Goal: Information Seeking & Learning: Learn about a topic

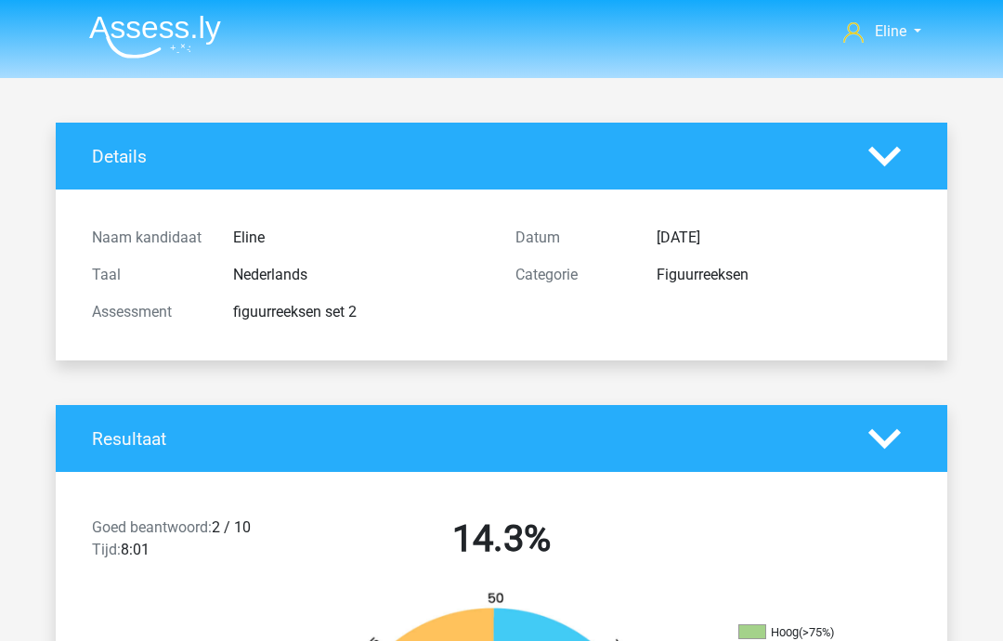
click at [892, 53] on nav "Eline eline.hooikaas@klm.com" at bounding box center [501, 33] width 854 height 60
click at [900, 36] on span "Eline" at bounding box center [890, 31] width 32 height 18
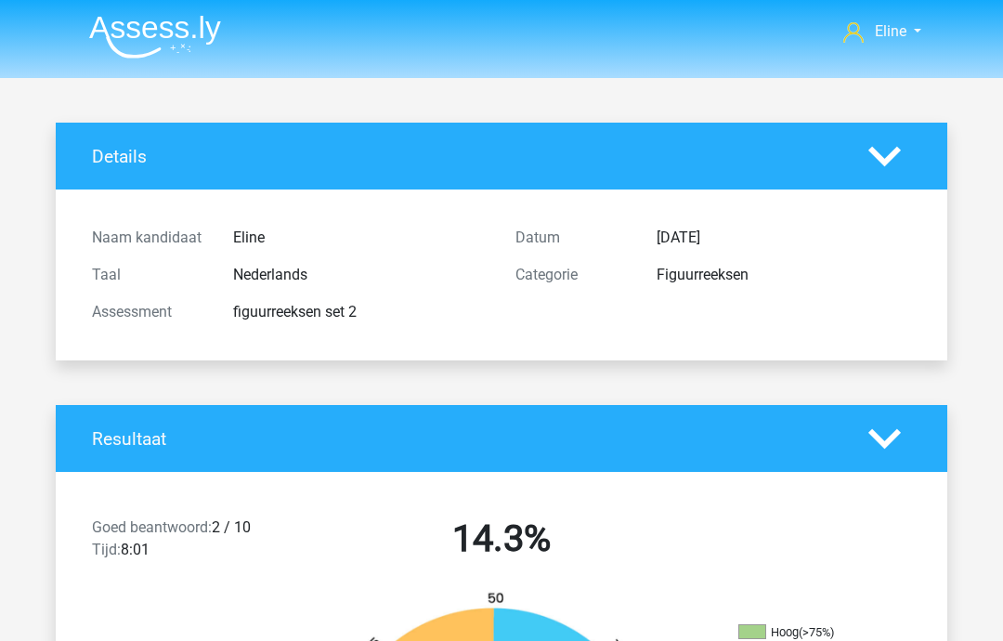
click at [124, 48] on img at bounding box center [155, 37] width 132 height 44
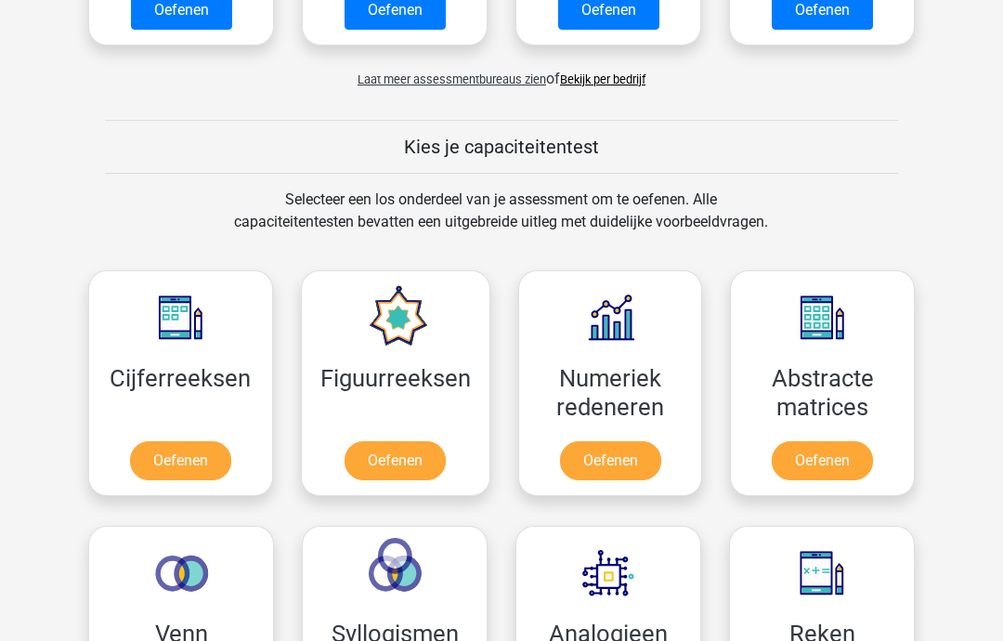
scroll to position [610, 0]
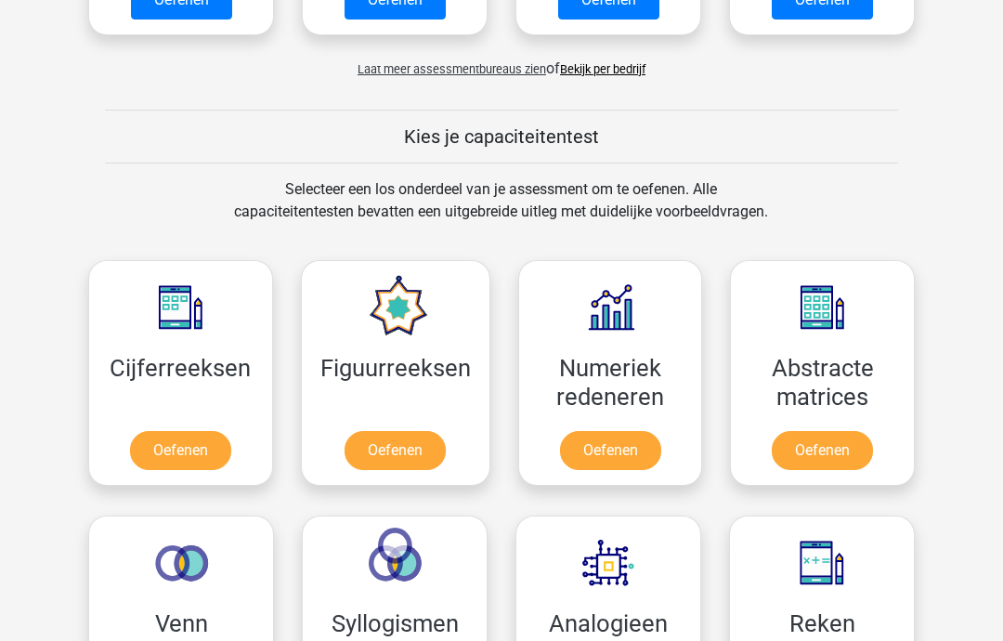
click at [156, 457] on link "Oefenen" at bounding box center [180, 451] width 101 height 39
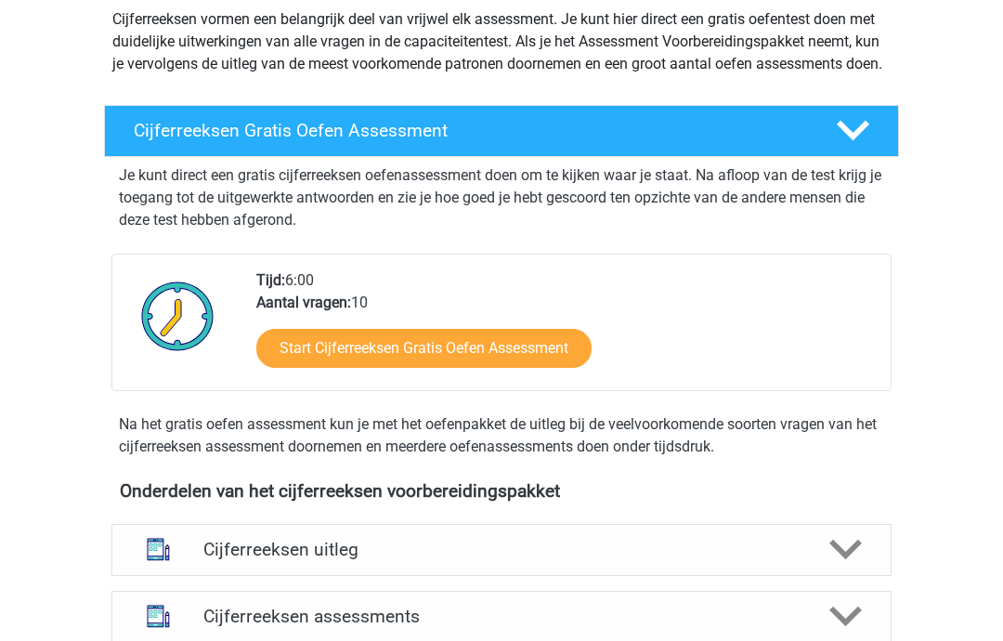
scroll to position [243, 0]
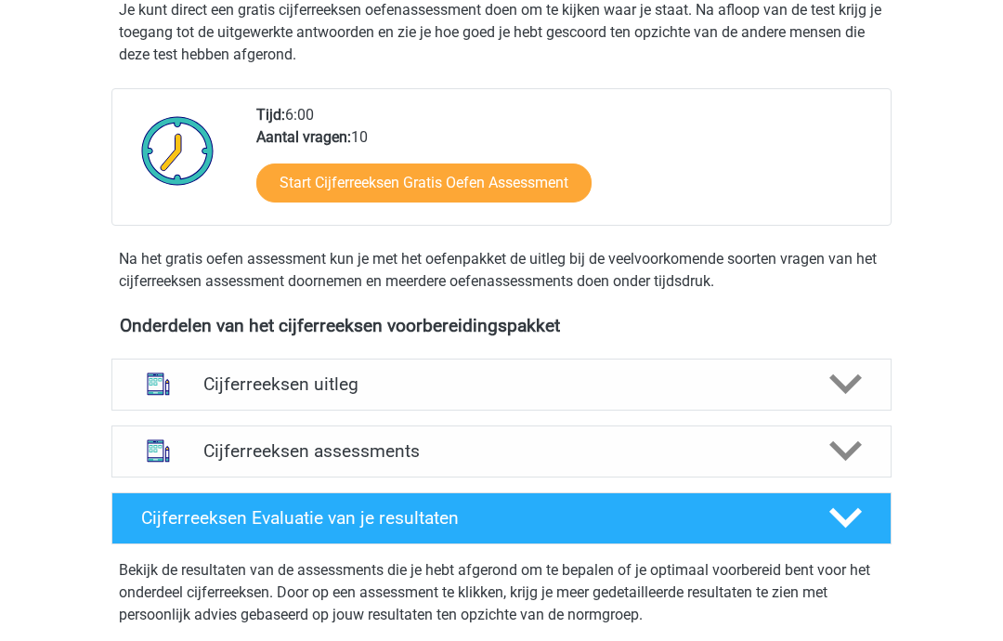
click at [852, 401] on icon at bounding box center [845, 385] width 32 height 32
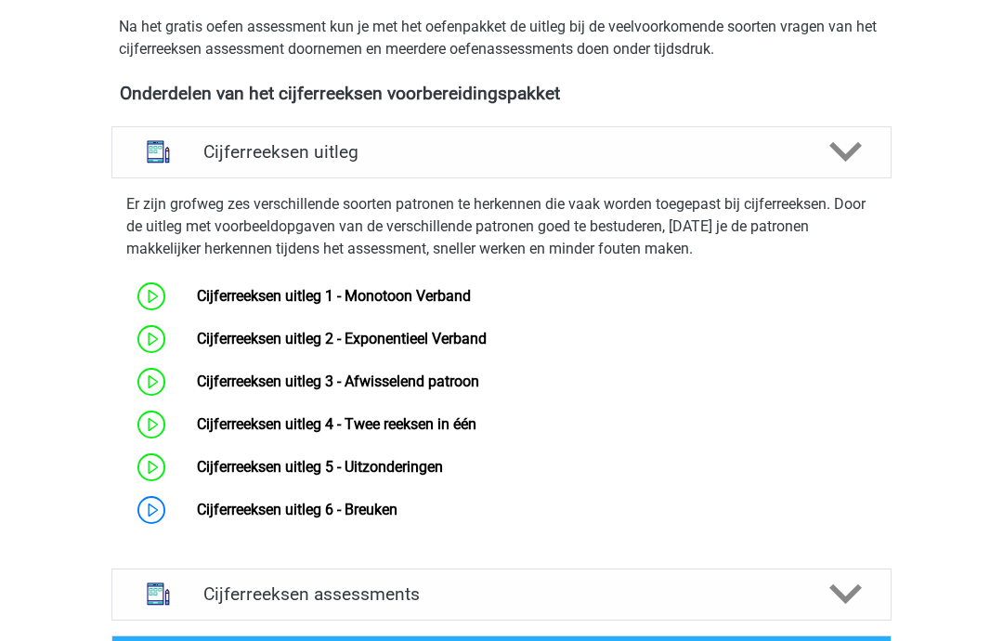
scroll to position [621, 0]
click at [201, 518] on link "Cijferreeksen uitleg 6 - Breuken" at bounding box center [297, 509] width 201 height 18
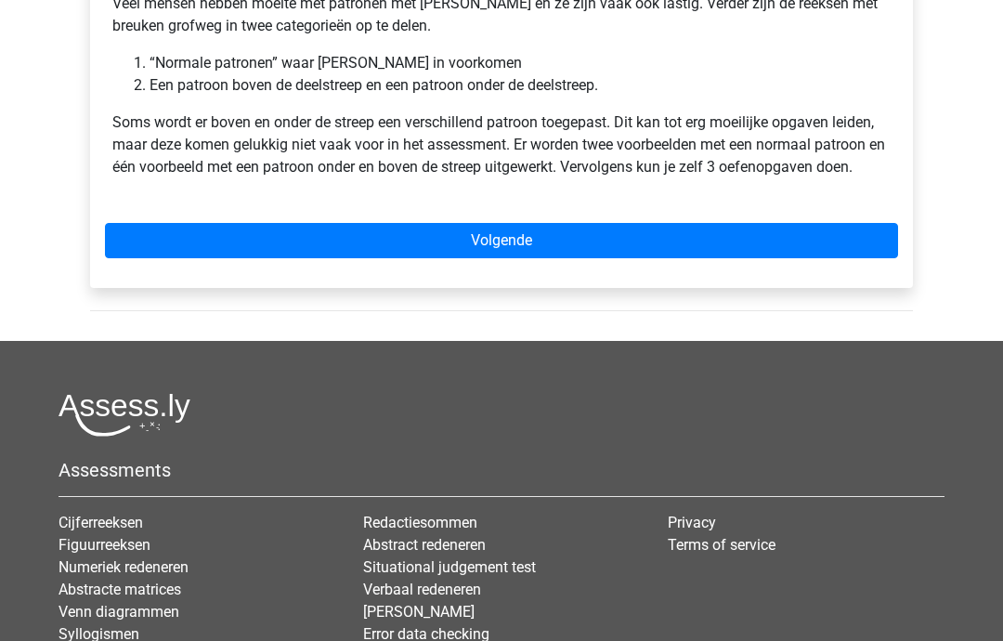
scroll to position [378, 0]
click at [838, 245] on link "Volgende" at bounding box center [501, 240] width 793 height 35
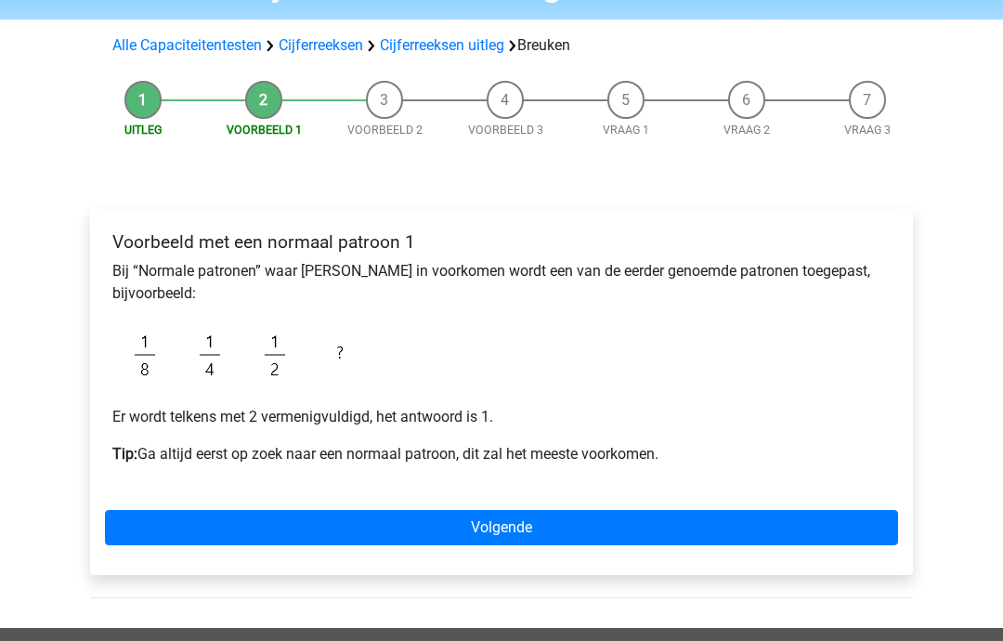
scroll to position [110, 0]
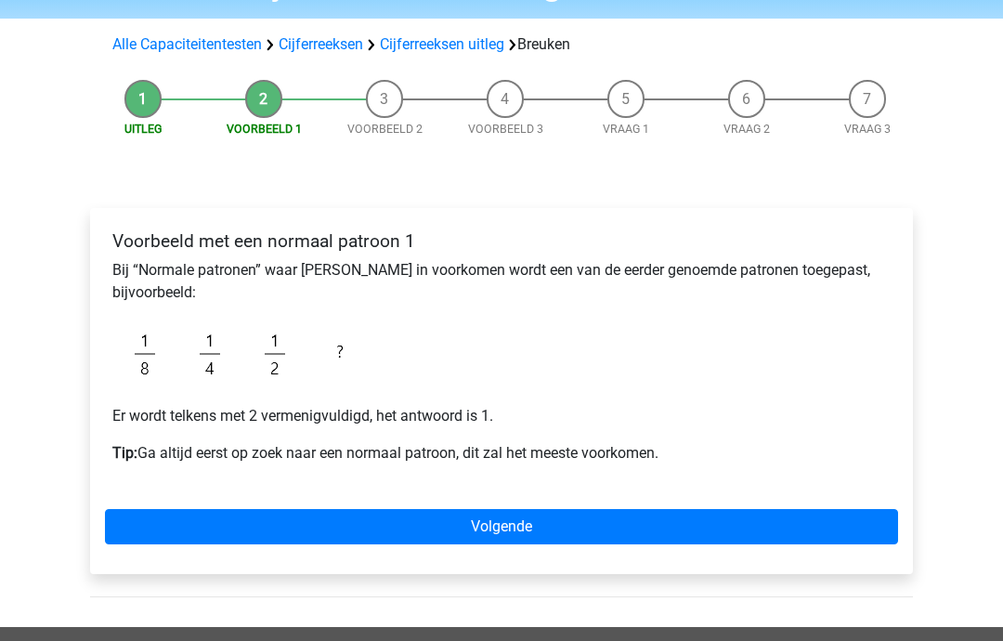
click at [835, 526] on link "Volgende" at bounding box center [501, 527] width 793 height 35
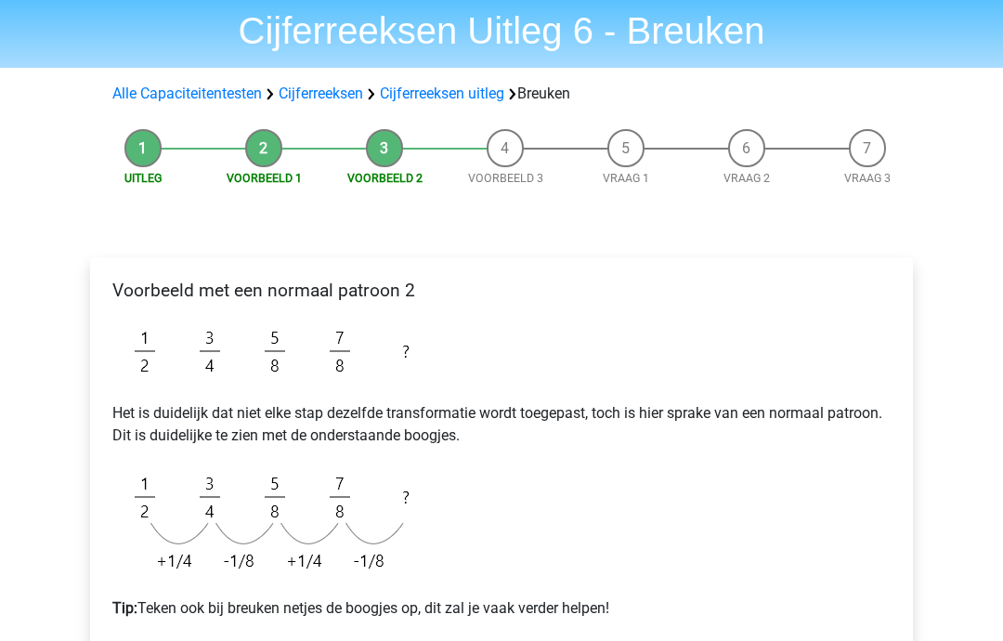
scroll to position [71, 0]
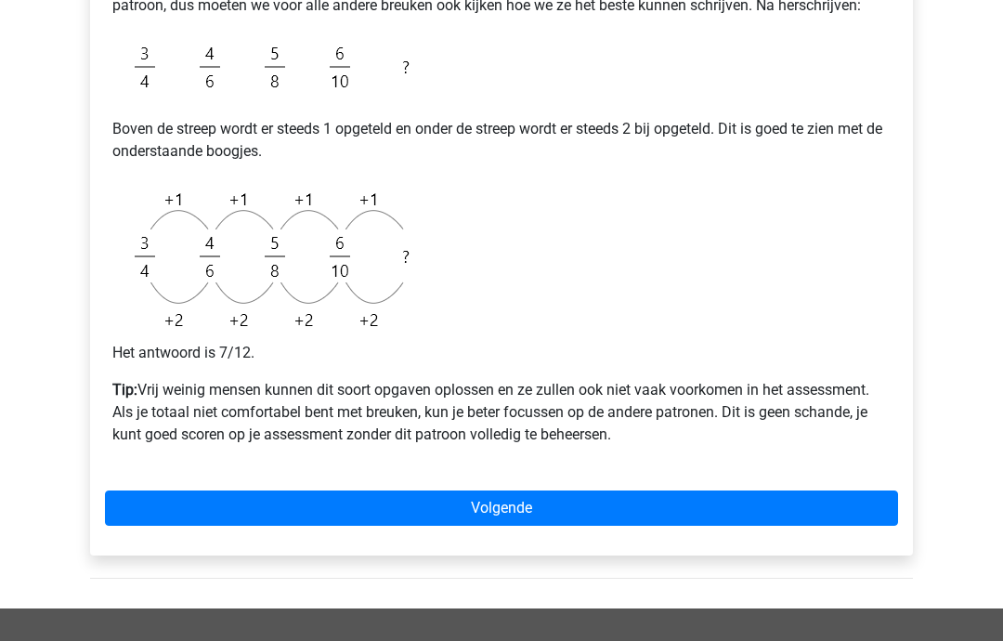
scroll to position [622, 0]
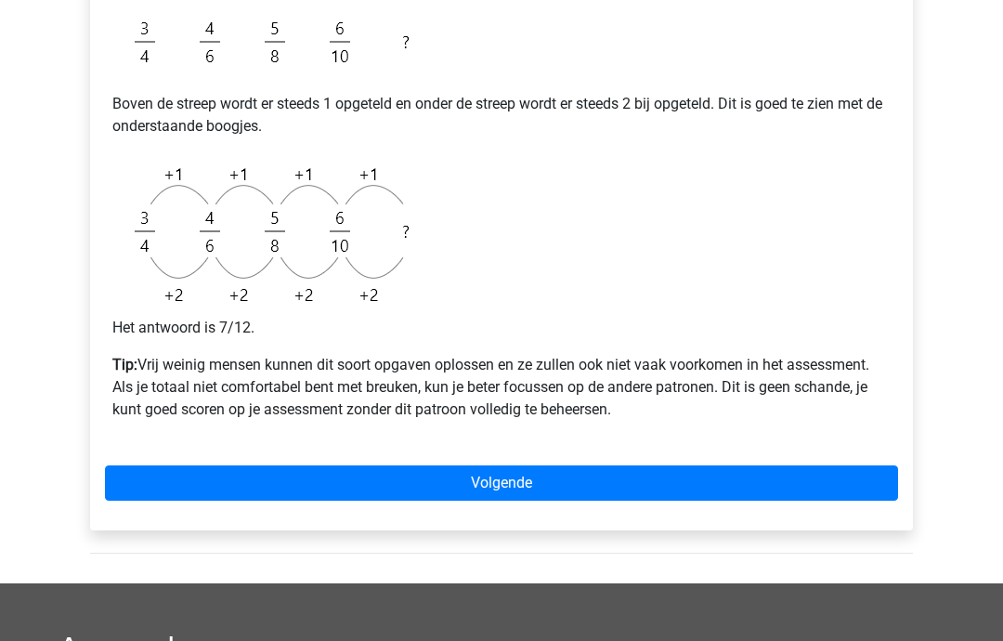
click at [809, 482] on link "Volgende" at bounding box center [501, 482] width 793 height 35
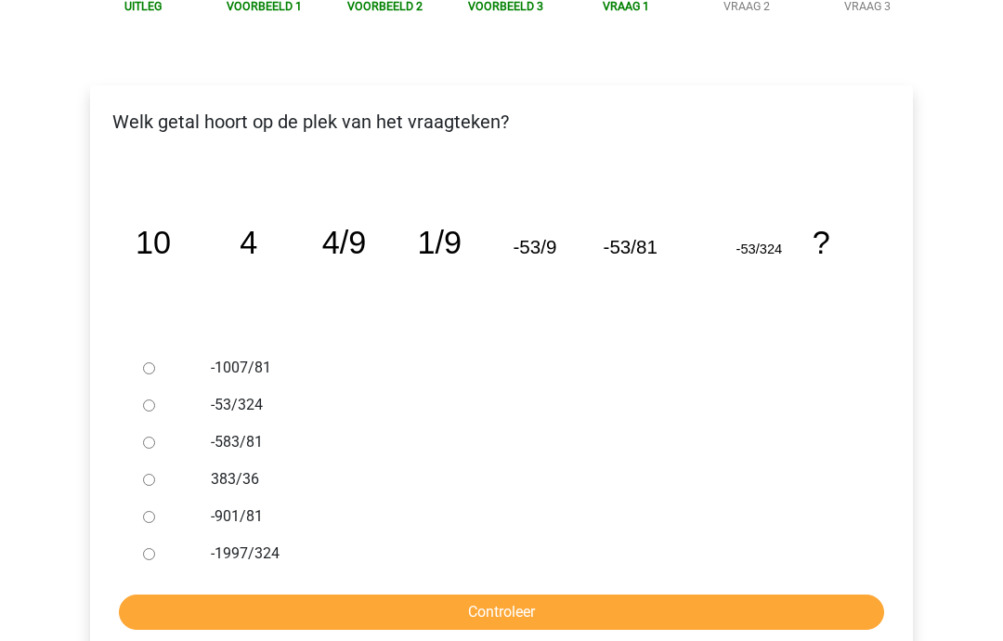
scroll to position [233, 0]
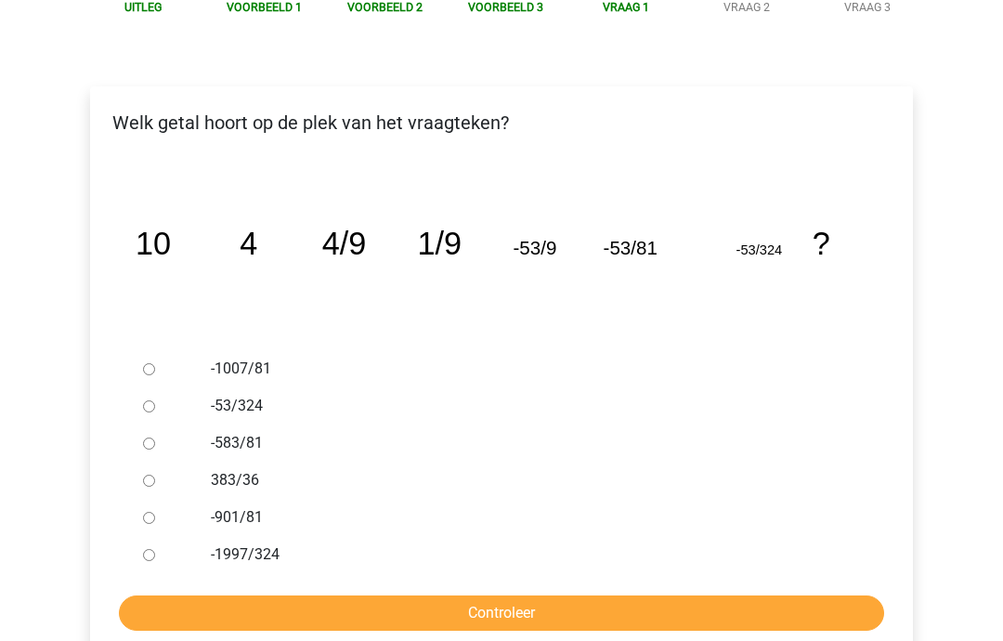
click at [278, 549] on label "-1997/324" at bounding box center [532, 554] width 642 height 22
click at [155, 549] on input "-1997/324" at bounding box center [149, 555] width 12 height 12
radio input "true"
click at [397, 627] on input "Controleer" at bounding box center [501, 612] width 765 height 35
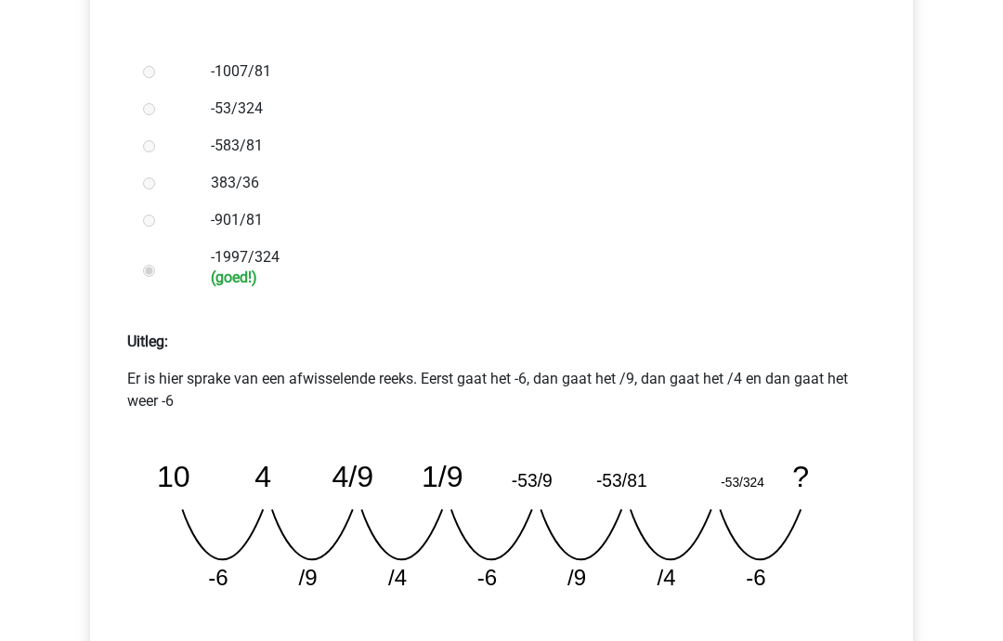
scroll to position [531, 0]
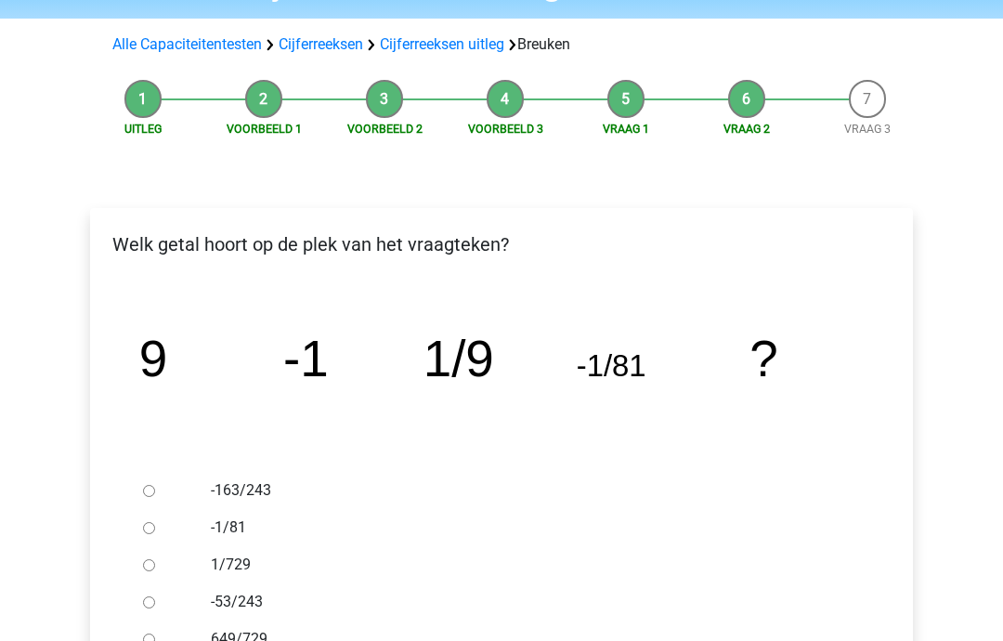
scroll to position [127, 0]
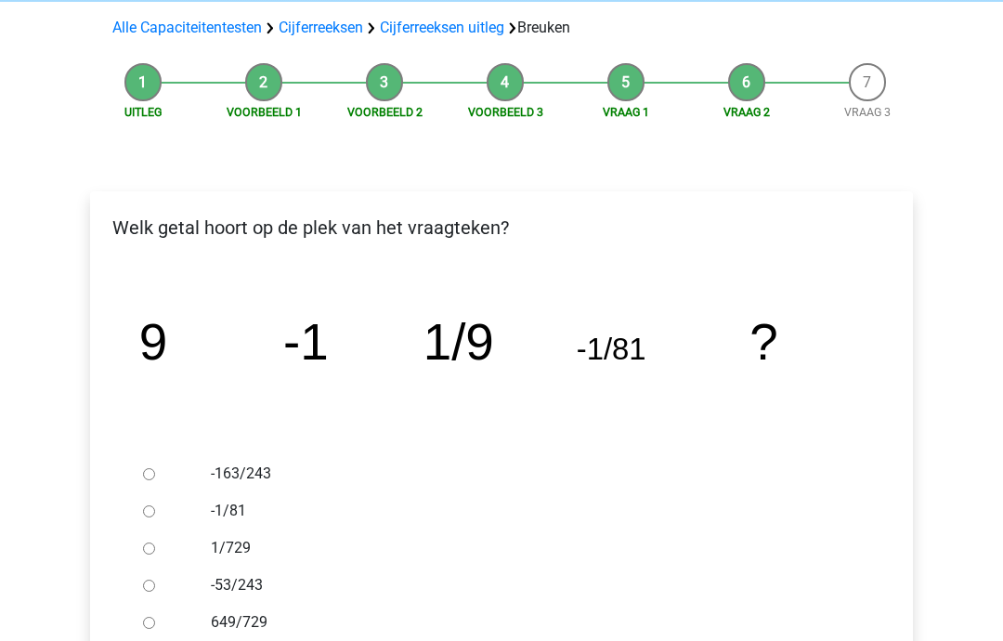
click at [266, 626] on label "649/729" at bounding box center [532, 623] width 642 height 22
click at [155, 626] on input "649/729" at bounding box center [149, 623] width 12 height 12
radio input "true"
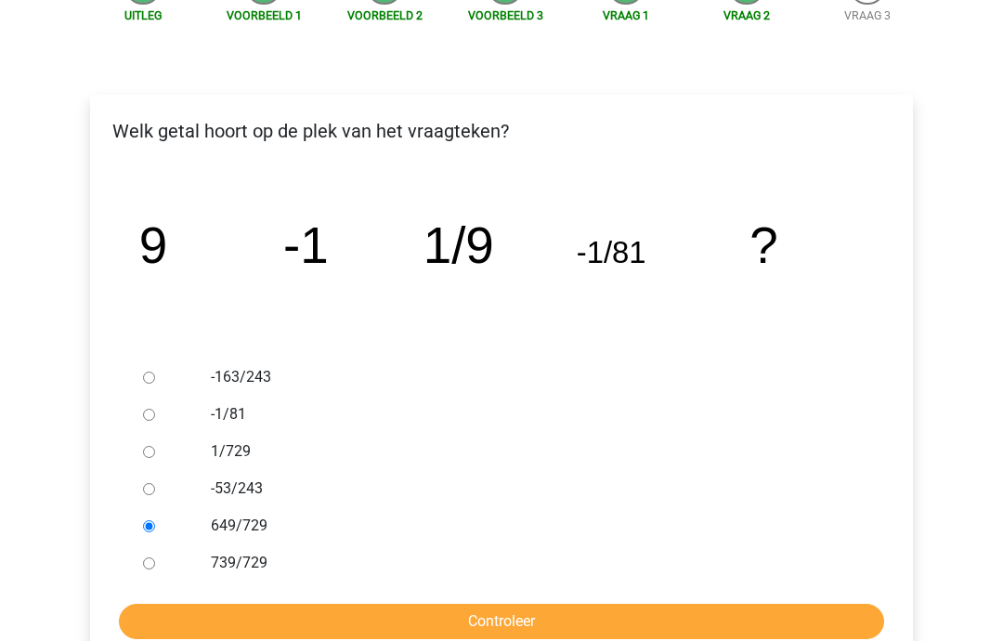
scroll to position [230, 0]
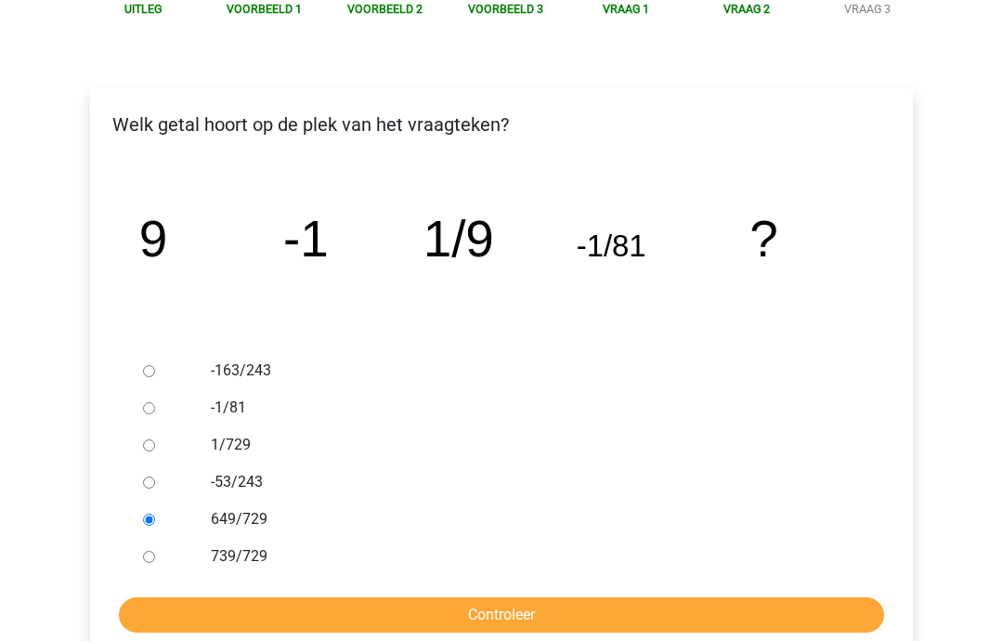
click at [430, 624] on input "Controleer" at bounding box center [501, 615] width 765 height 35
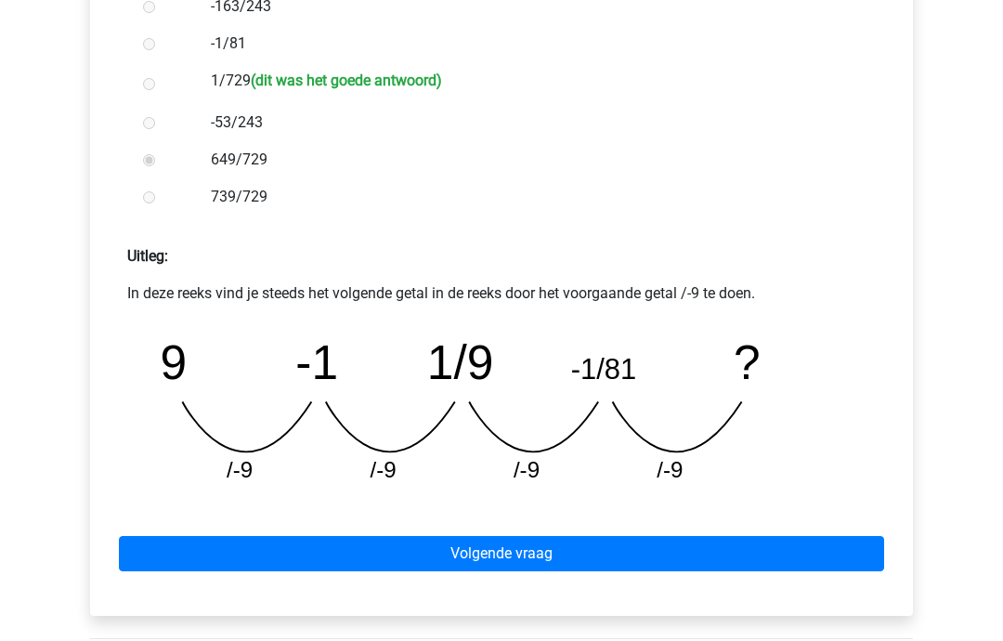
scroll to position [596, 0]
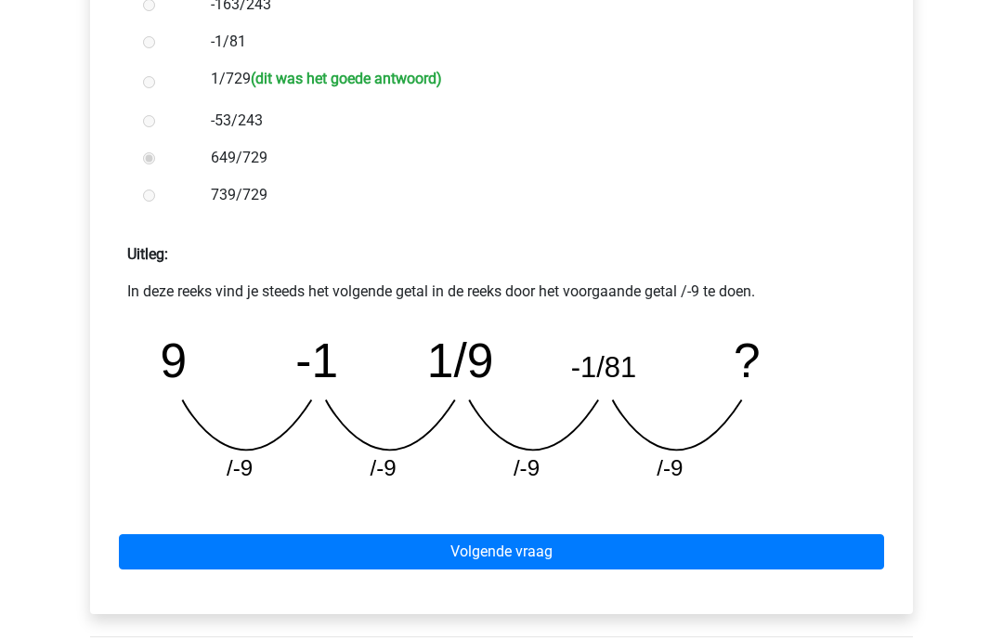
click at [435, 568] on link "Volgende vraag" at bounding box center [501, 552] width 765 height 35
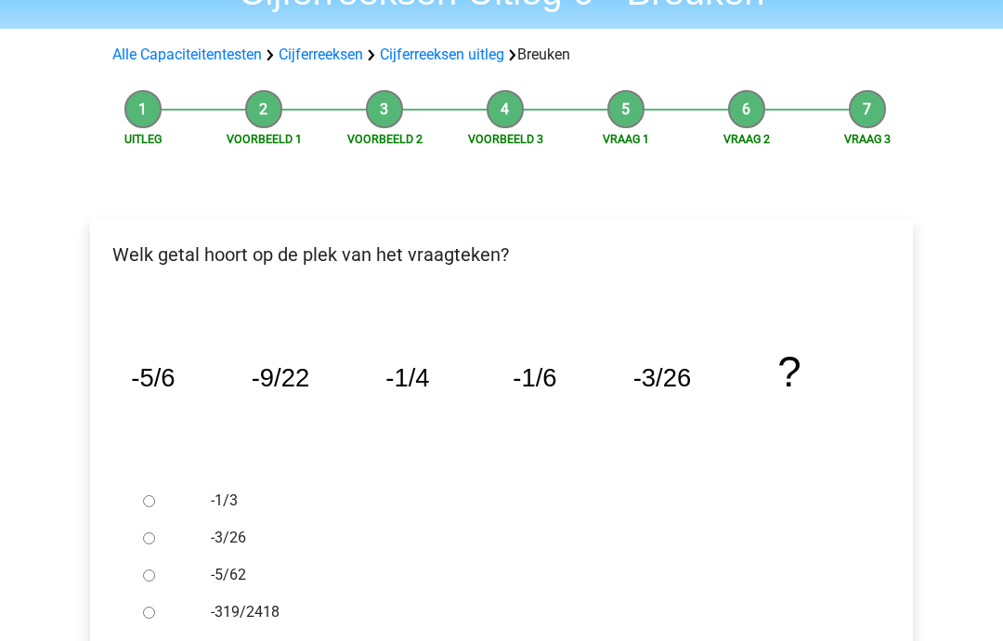
scroll to position [102, 0]
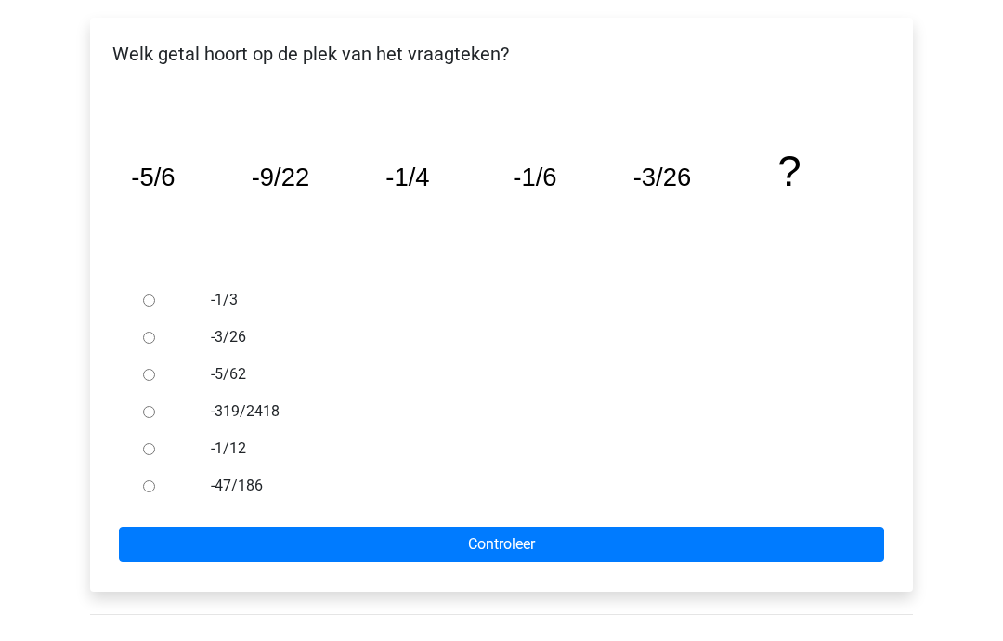
scroll to position [302, 0]
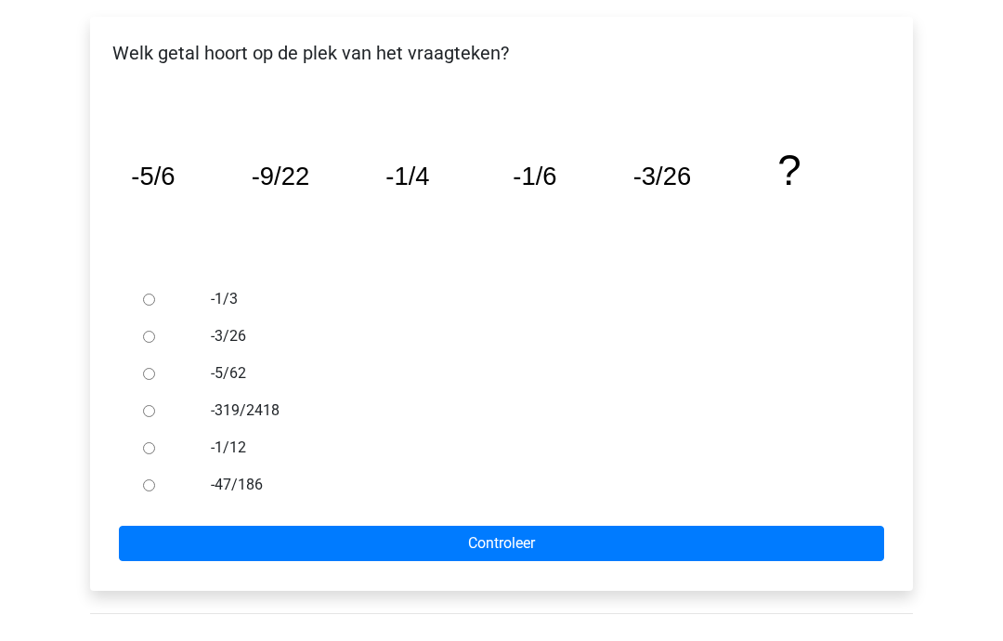
click at [128, 497] on ul "-1/3 -3/26 -5/62 -319/2418 -1/12 -47/186" at bounding box center [501, 392] width 793 height 223
click at [155, 482] on input "-47/186" at bounding box center [149, 486] width 12 height 12
radio input "true"
click at [251, 543] on input "Controleer" at bounding box center [501, 543] width 765 height 35
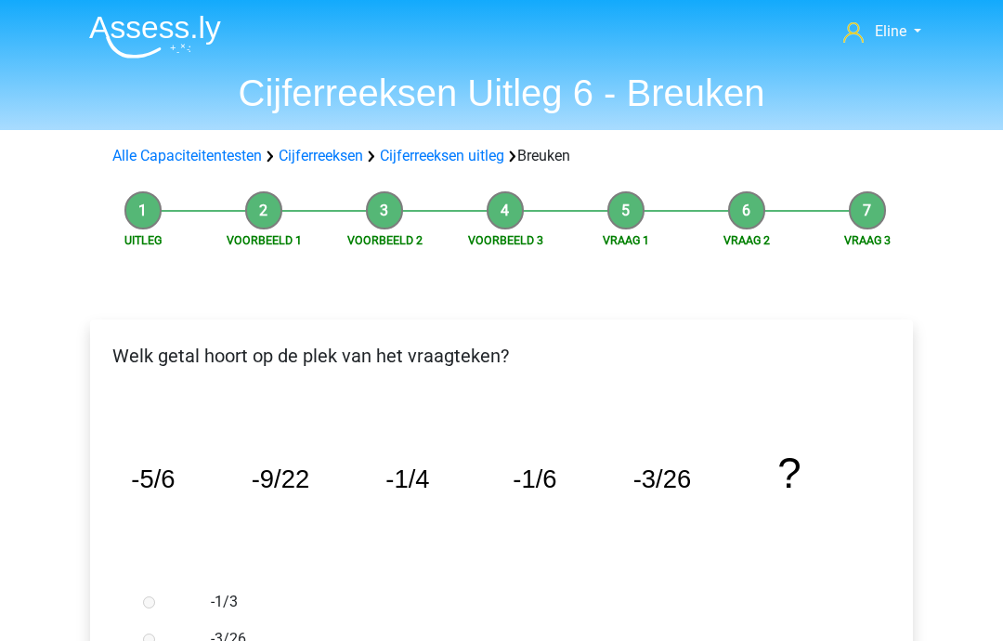
click at [329, 158] on link "Cijferreeksen" at bounding box center [320, 156] width 84 height 18
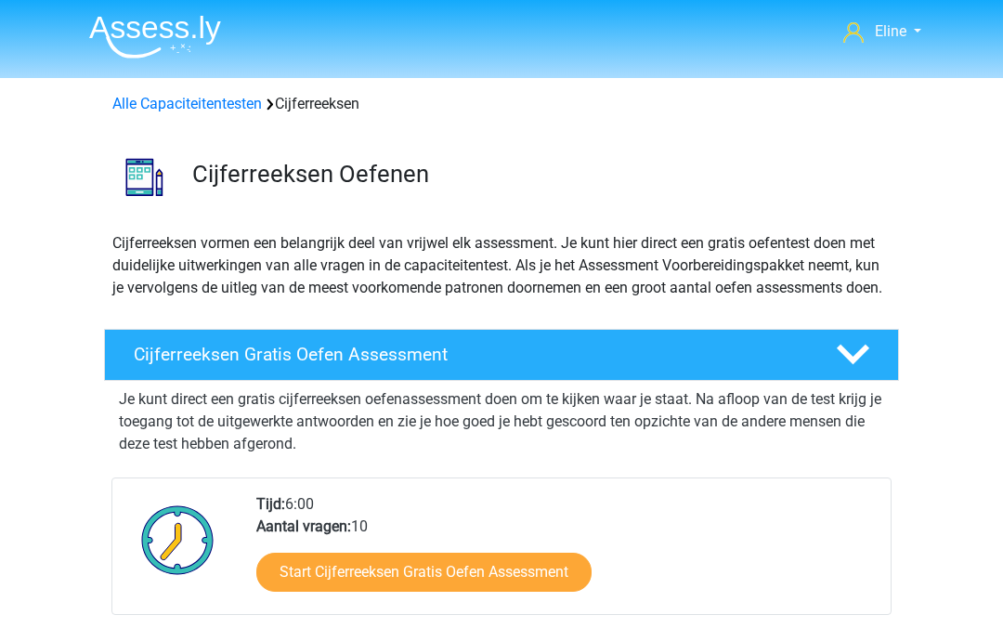
click at [322, 591] on link "Start Cijferreeksen Gratis Oefen Assessment" at bounding box center [423, 571] width 335 height 39
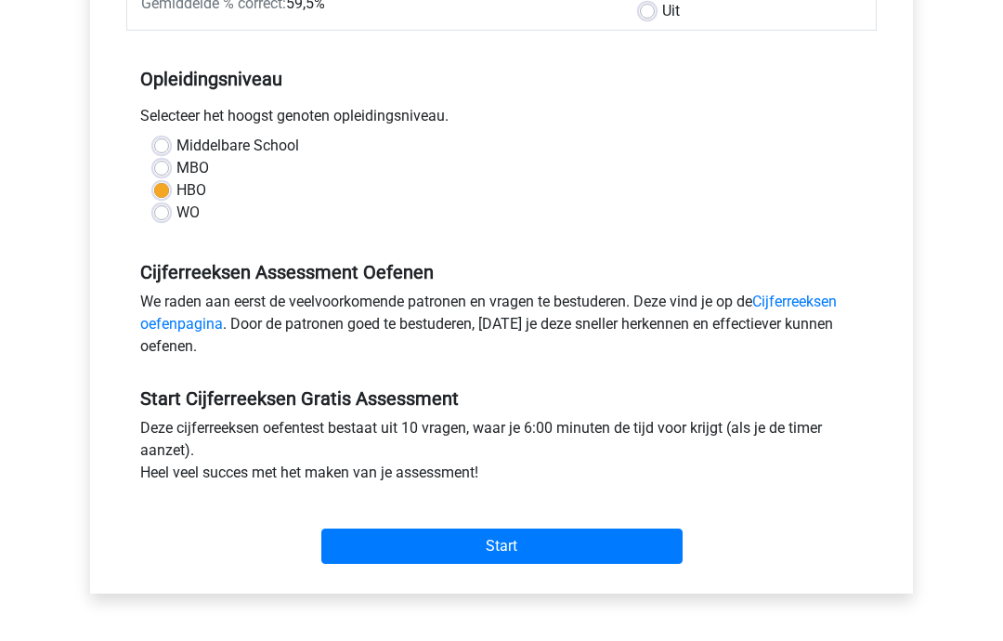
scroll to position [332, 0]
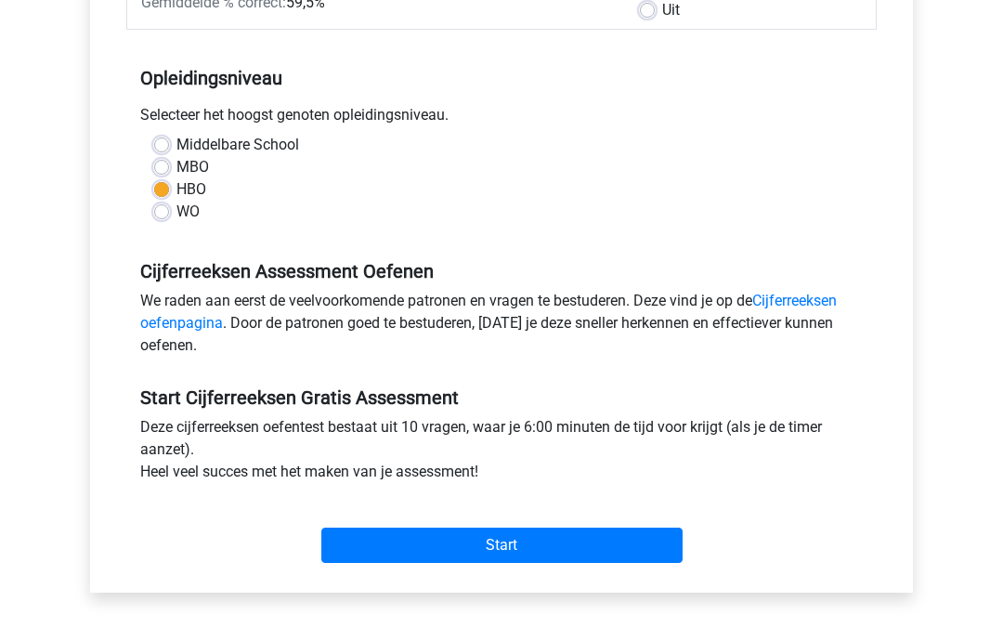
click at [633, 554] on input "Start" at bounding box center [501, 544] width 361 height 35
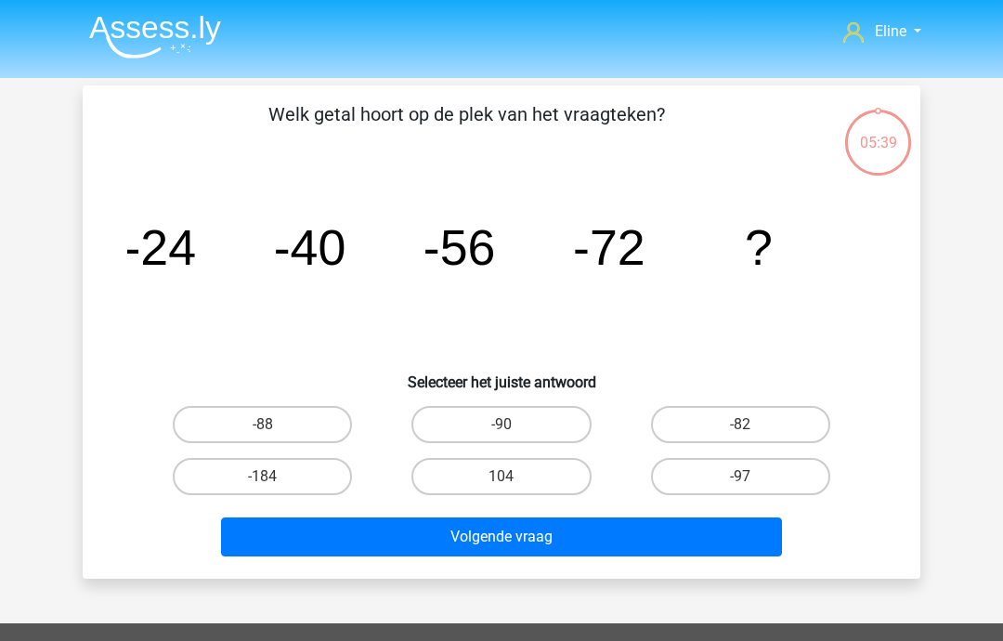
click at [324, 417] on label "-88" at bounding box center [262, 424] width 179 height 37
click at [275, 424] on input "-88" at bounding box center [269, 430] width 12 height 12
radio input "true"
click at [400, 545] on button "Volgende vraag" at bounding box center [502, 536] width 562 height 39
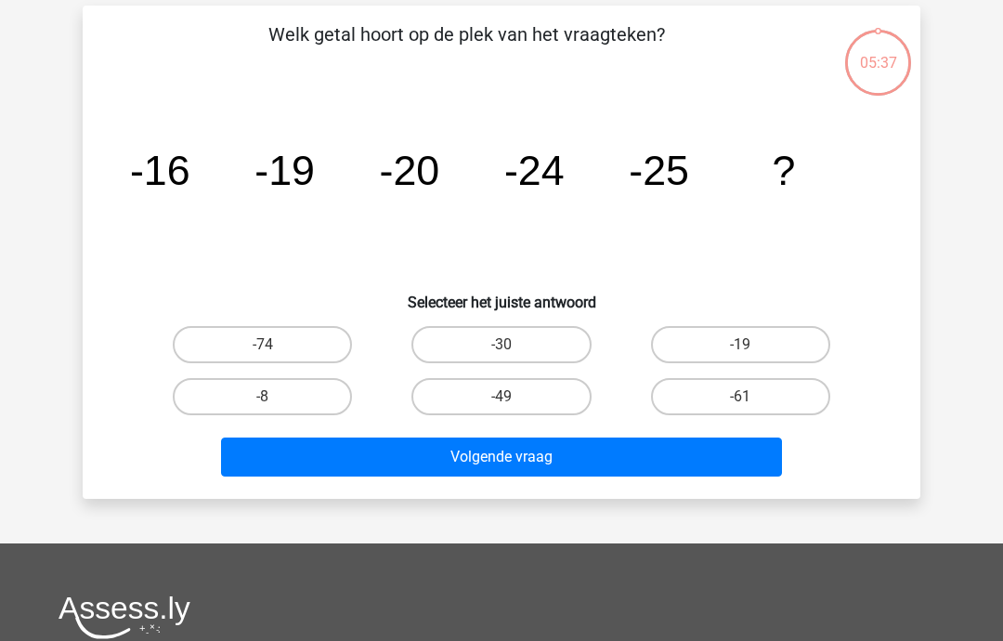
scroll to position [85, 0]
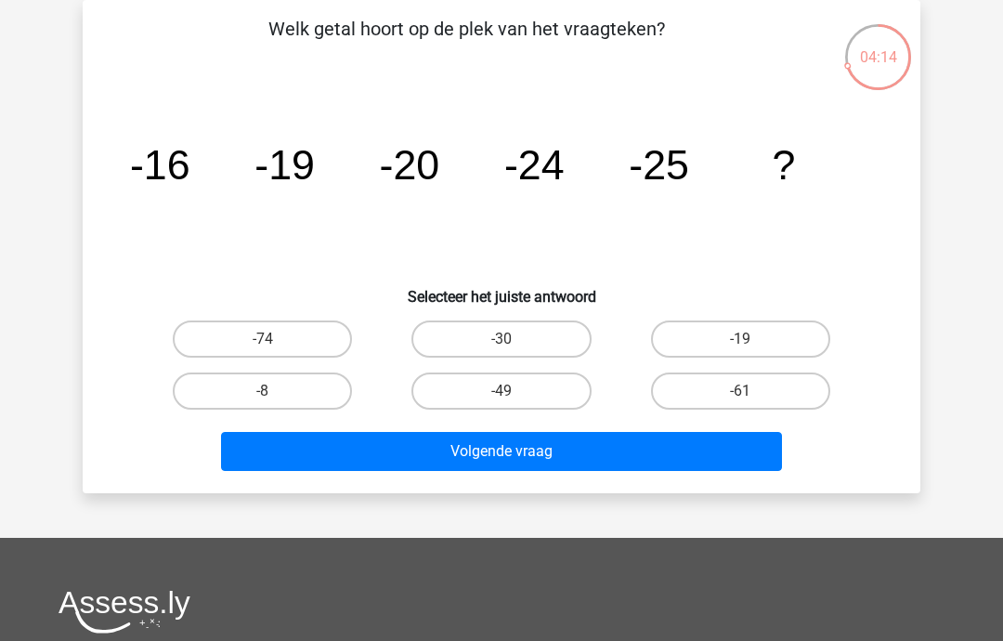
click at [543, 349] on label "-30" at bounding box center [500, 338] width 179 height 37
click at [513, 349] on input "-30" at bounding box center [507, 345] width 12 height 12
radio input "true"
click at [456, 454] on button "Volgende vraag" at bounding box center [502, 451] width 562 height 39
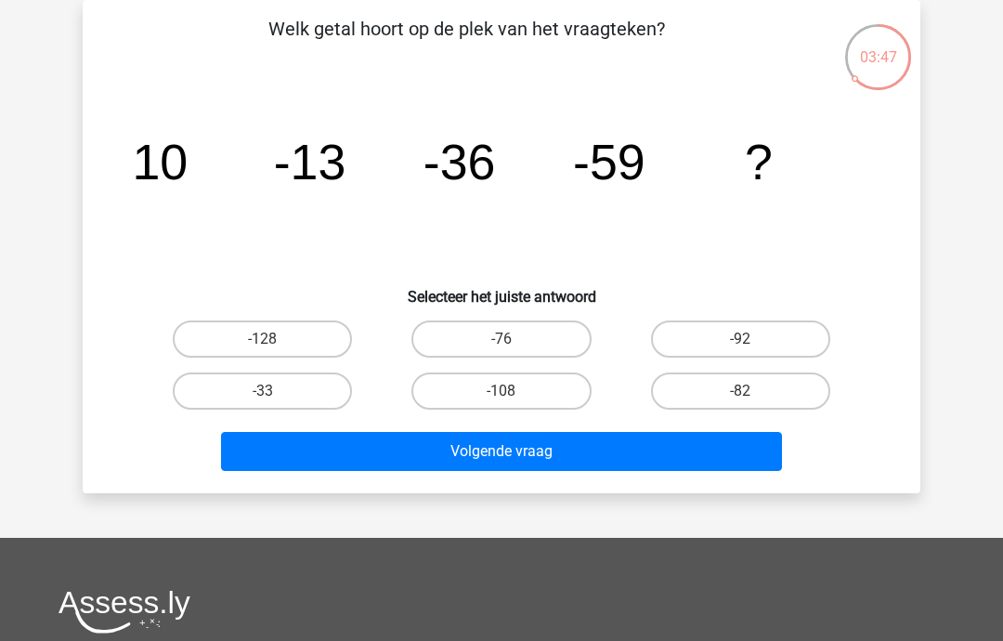
click at [737, 390] on label "-82" at bounding box center [740, 390] width 179 height 37
click at [740, 391] on input "-82" at bounding box center [746, 397] width 12 height 12
radio input "true"
click at [546, 441] on button "Volgende vraag" at bounding box center [502, 451] width 562 height 39
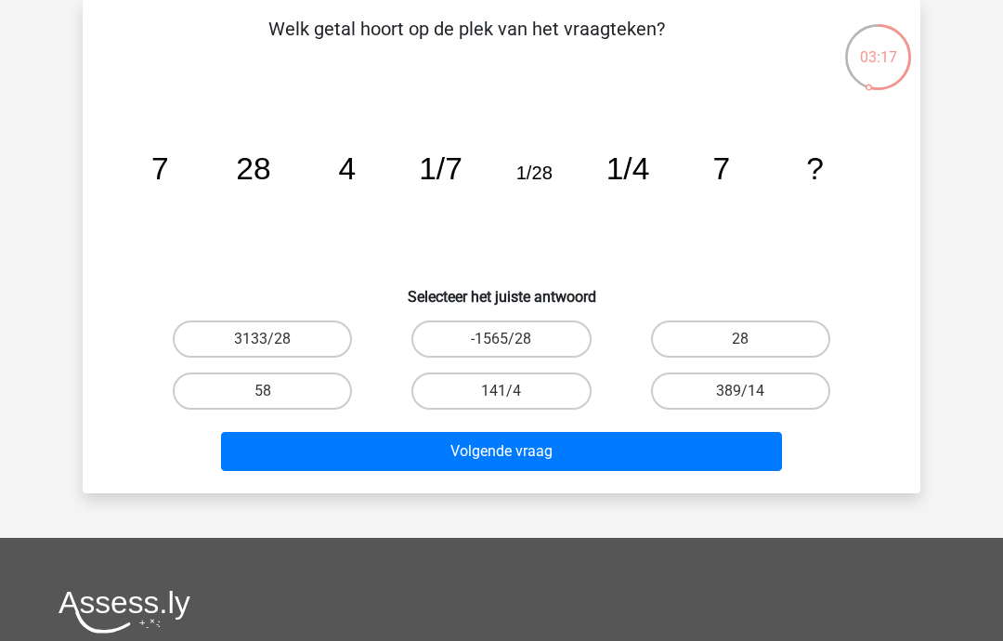
click at [716, 344] on label "28" at bounding box center [740, 338] width 179 height 37
click at [740, 344] on input "28" at bounding box center [746, 345] width 12 height 12
radio input "true"
click at [637, 449] on button "Volgende vraag" at bounding box center [502, 451] width 562 height 39
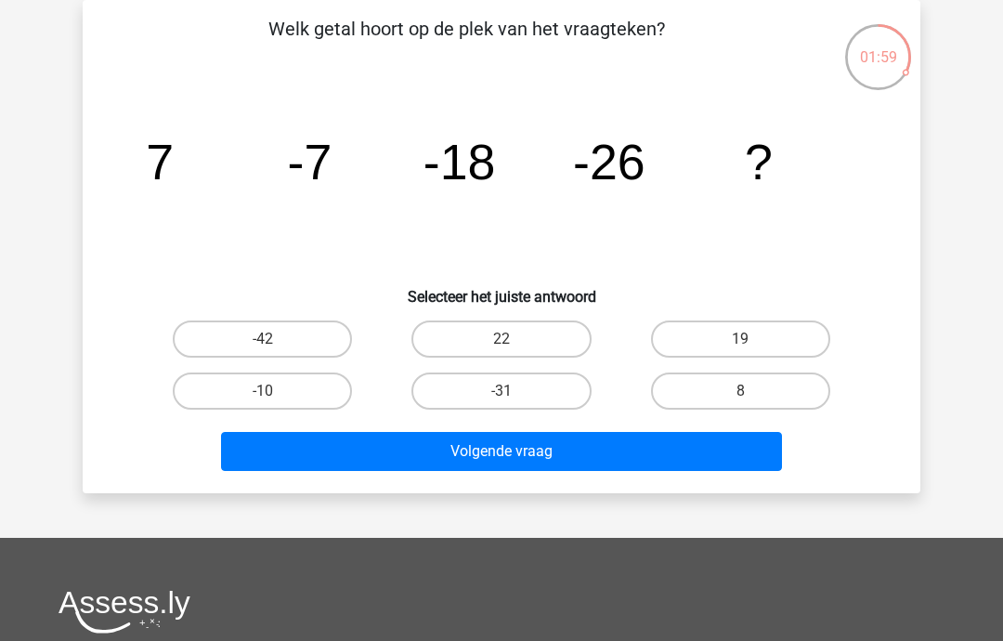
click at [549, 391] on label "-31" at bounding box center [500, 390] width 179 height 37
click at [513, 391] on input "-31" at bounding box center [507, 397] width 12 height 12
radio input "true"
click at [505, 439] on button "Volgende vraag" at bounding box center [502, 451] width 562 height 39
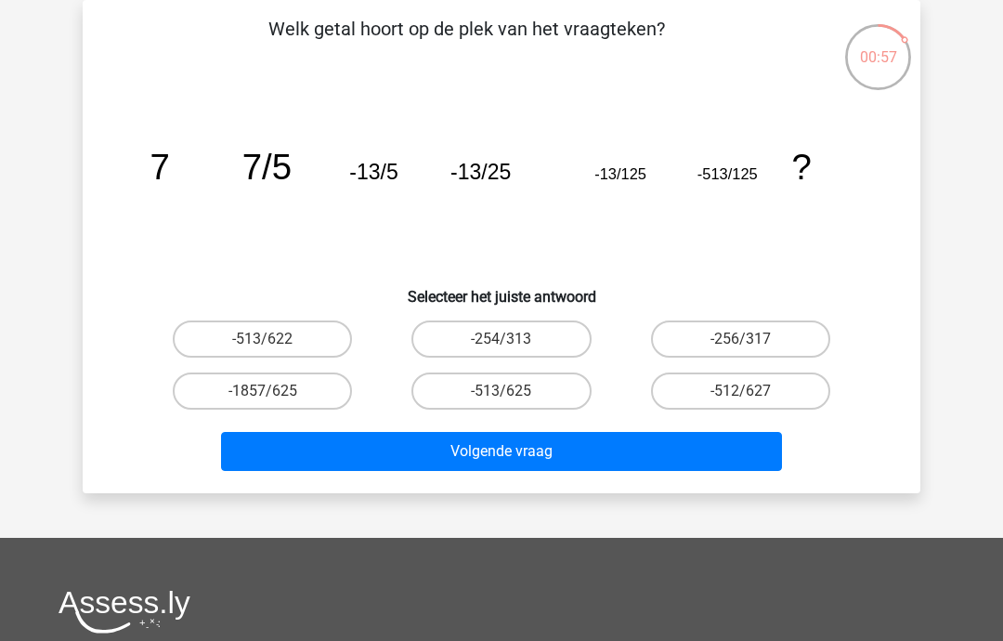
click at [553, 401] on label "-513/625" at bounding box center [500, 390] width 179 height 37
click at [513, 401] on input "-513/625" at bounding box center [507, 397] width 12 height 12
radio input "true"
click at [497, 463] on button "Volgende vraag" at bounding box center [502, 451] width 562 height 39
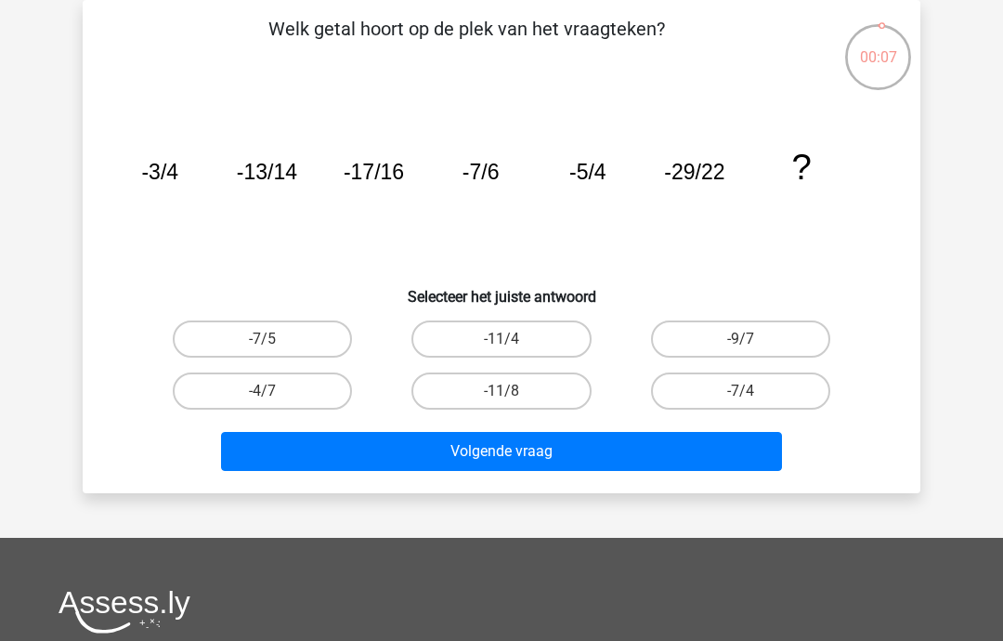
click at [557, 337] on label "-11/4" at bounding box center [500, 338] width 179 height 37
click at [513, 339] on input "-11/4" at bounding box center [507, 345] width 12 height 12
radio input "true"
click at [563, 466] on button "Volgende vraag" at bounding box center [502, 451] width 562 height 39
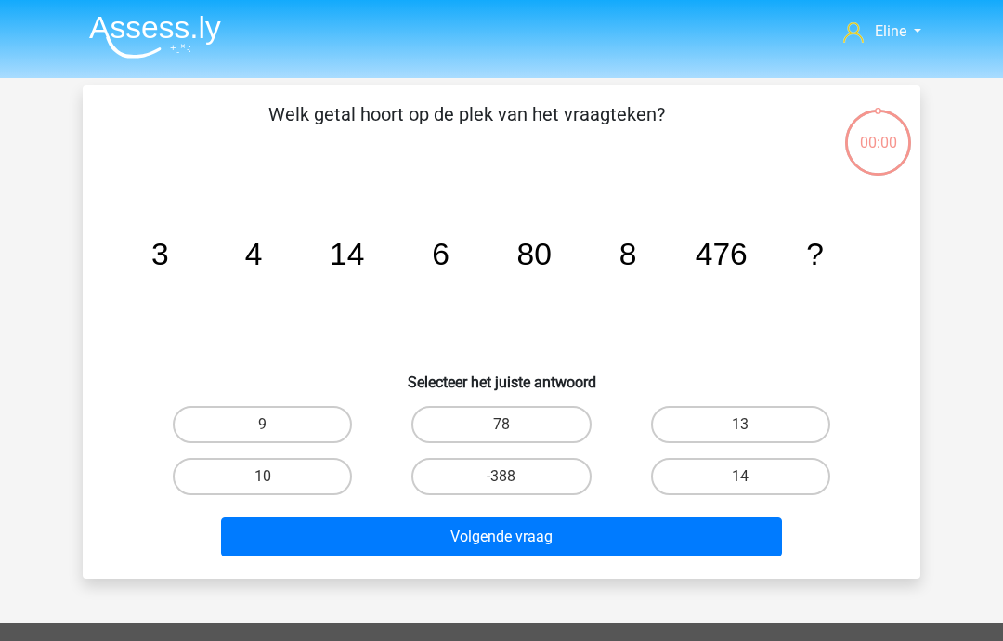
scroll to position [85, 0]
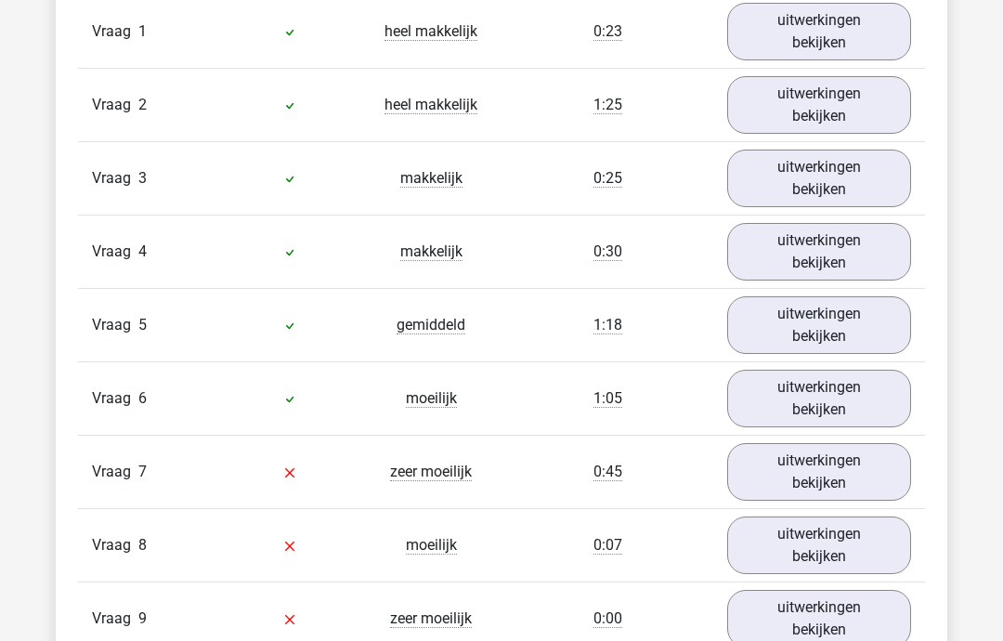
scroll to position [1265, 0]
click at [838, 480] on link "uitwerkingen bekijken" at bounding box center [819, 472] width 184 height 58
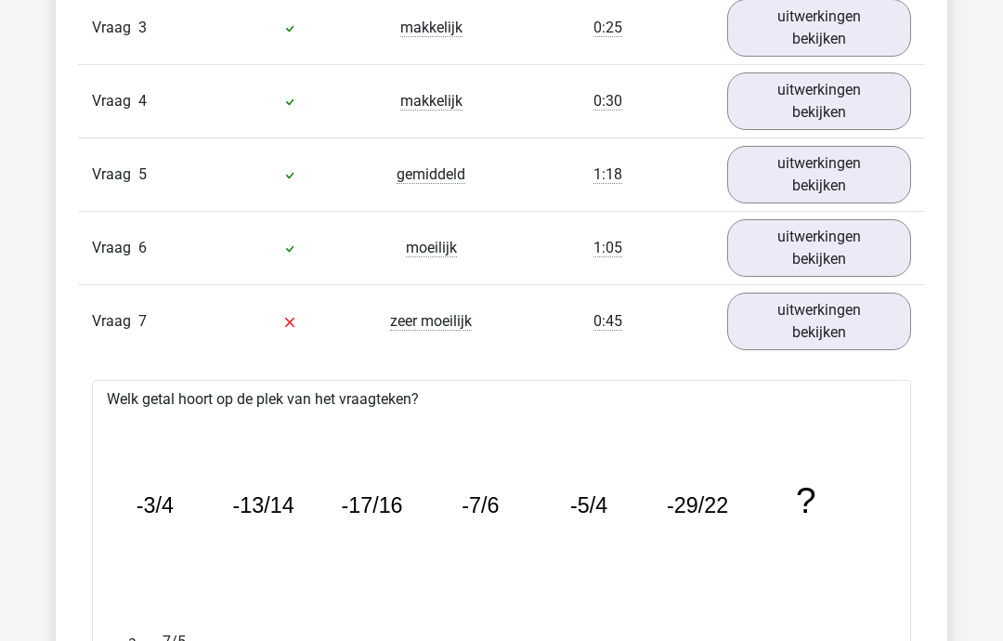
scroll to position [1421, 0]
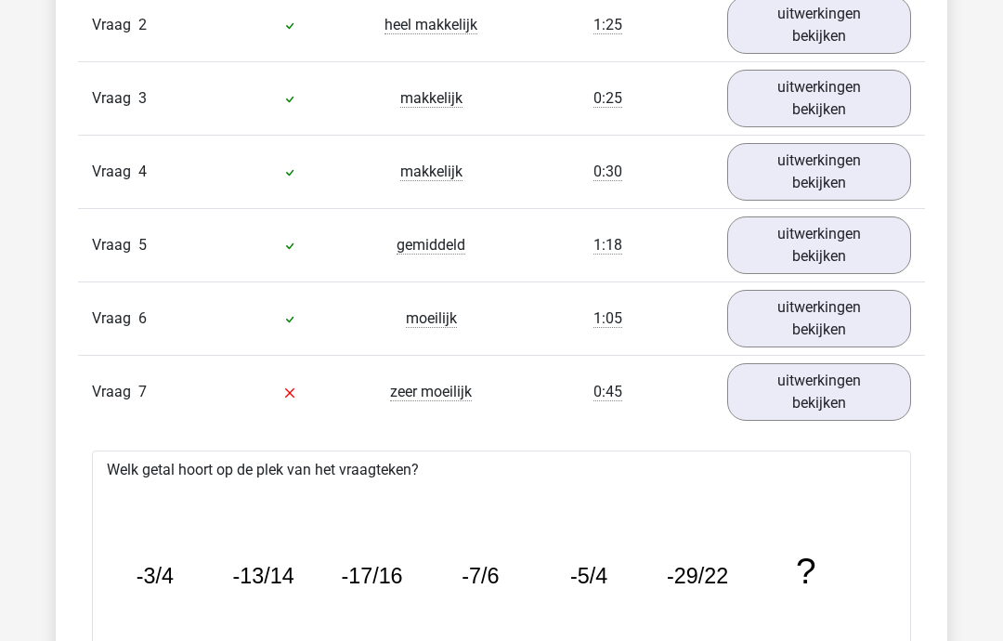
click at [852, 325] on link "uitwerkingen bekijken" at bounding box center [819, 320] width 184 height 58
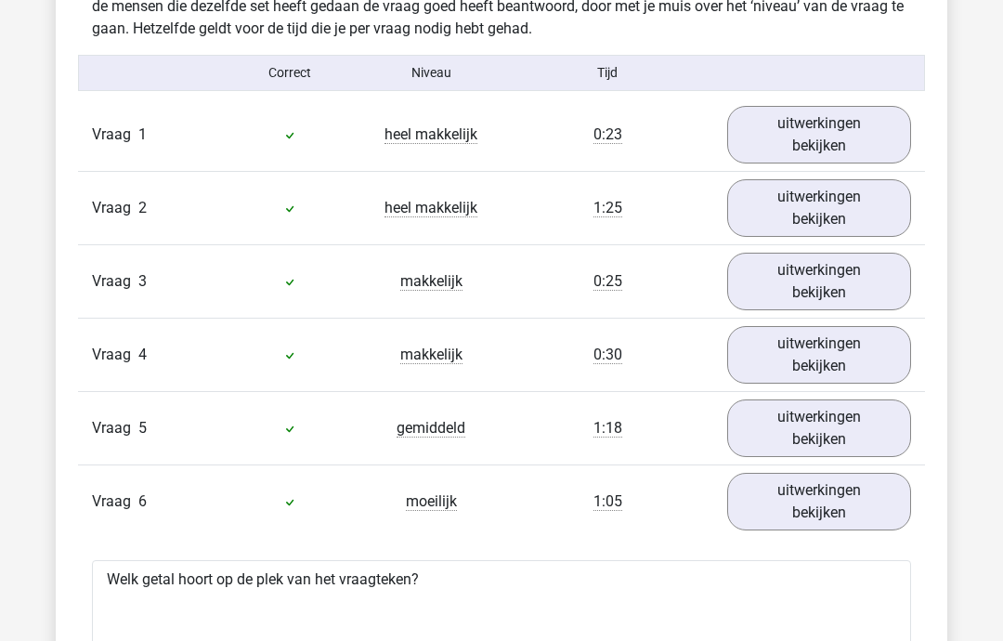
scroll to position [1158, 0]
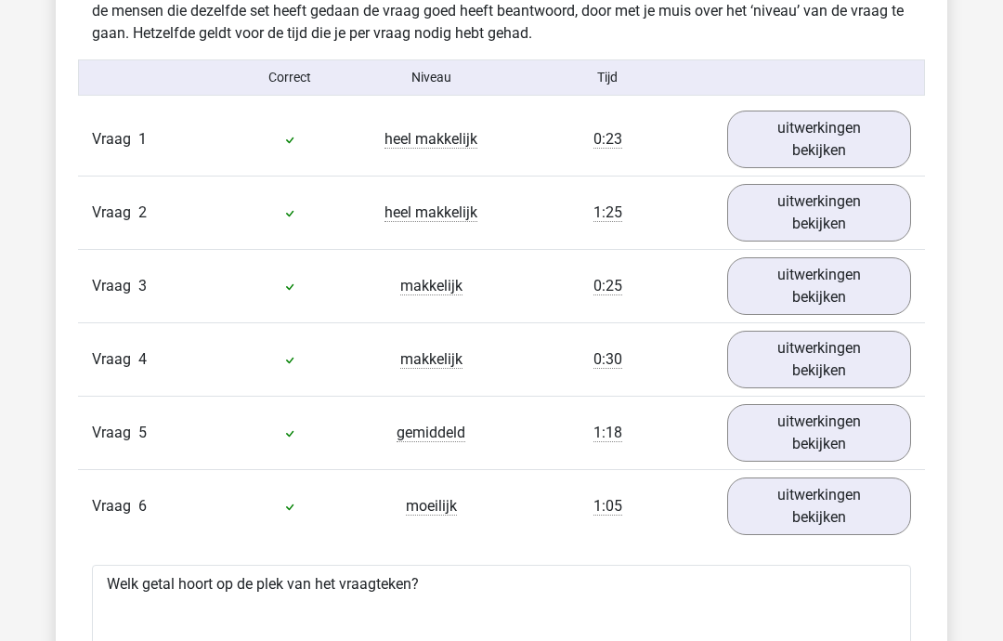
click at [809, 423] on link "uitwerkingen bekijken" at bounding box center [819, 433] width 184 height 58
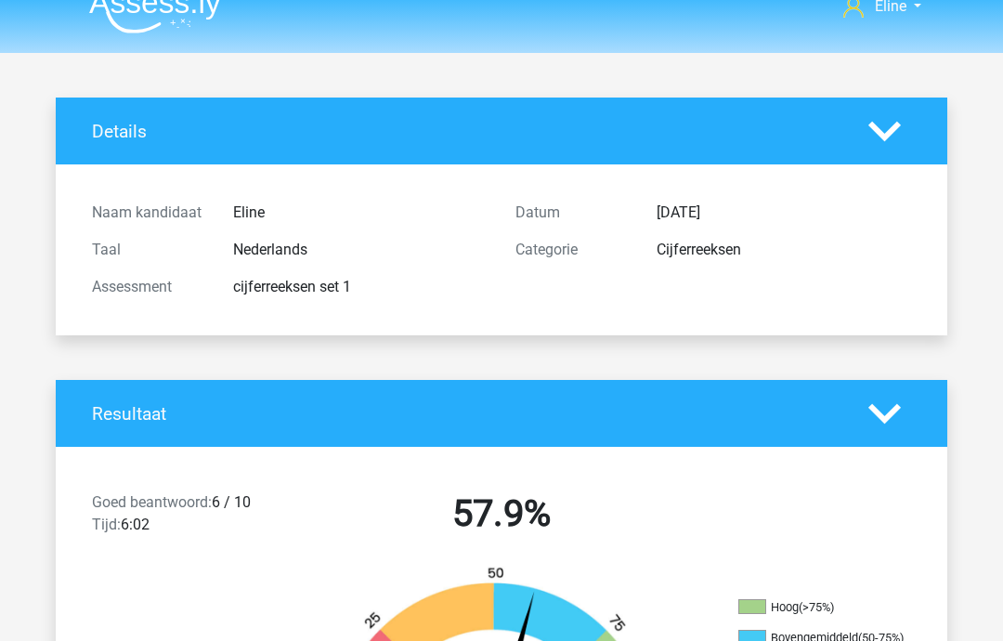
scroll to position [0, 0]
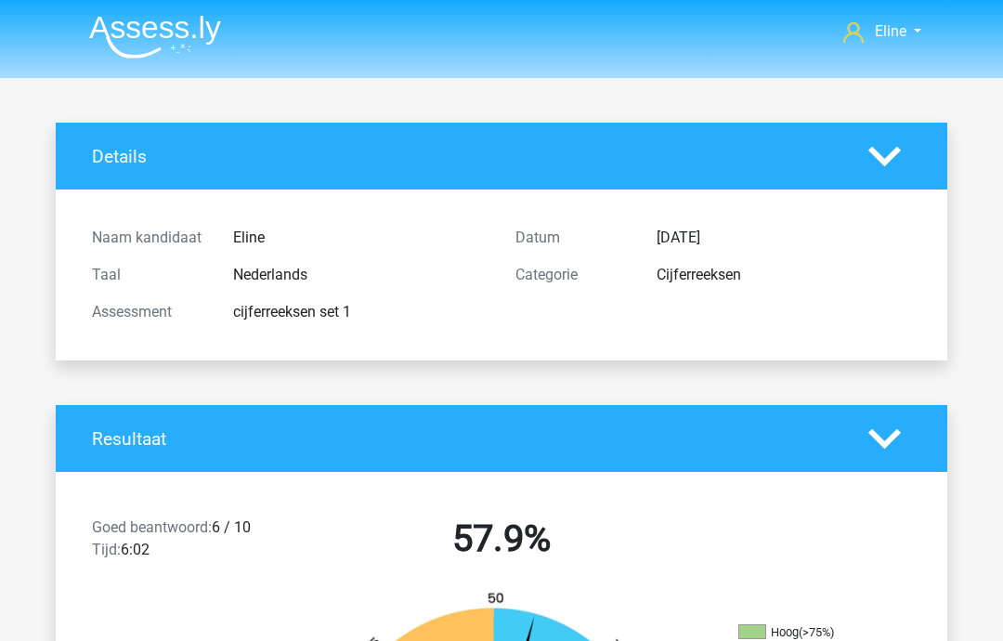
click at [130, 19] on img at bounding box center [155, 37] width 132 height 44
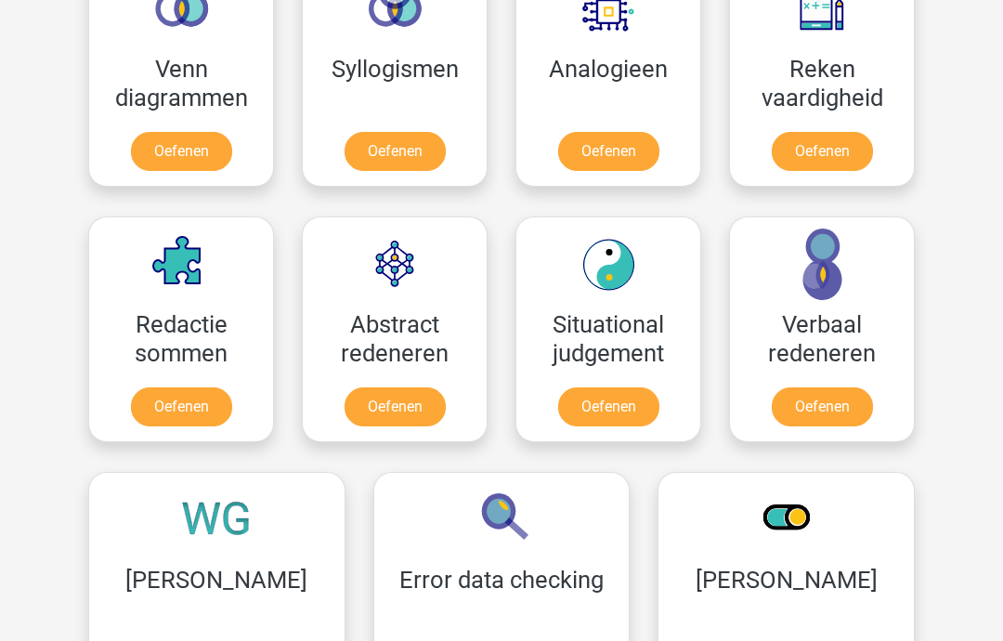
scroll to position [1239, 0]
